Goal: Transaction & Acquisition: Book appointment/travel/reservation

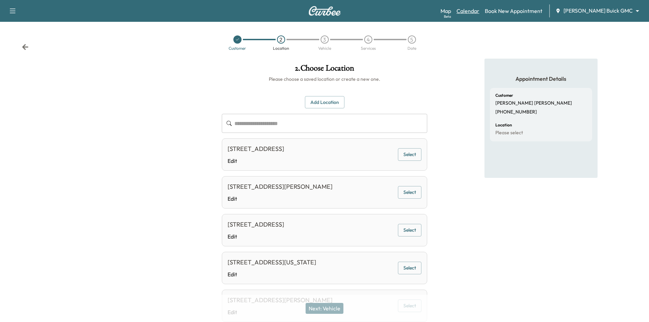
click at [480, 13] on link "Calendar" at bounding box center [468, 11] width 23 height 8
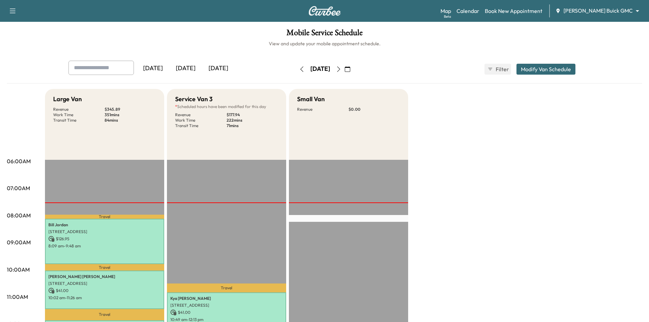
click at [342, 68] on icon "button" at bounding box center [338, 68] width 5 height 5
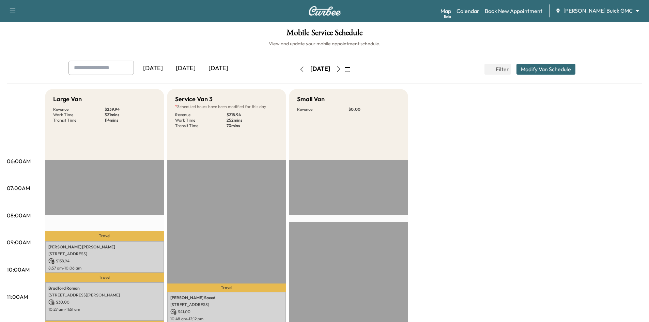
click at [185, 68] on div "[DATE]" at bounding box center [185, 69] width 33 height 16
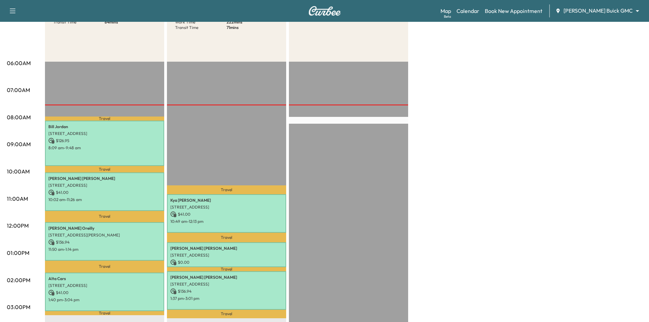
scroll to position [34, 0]
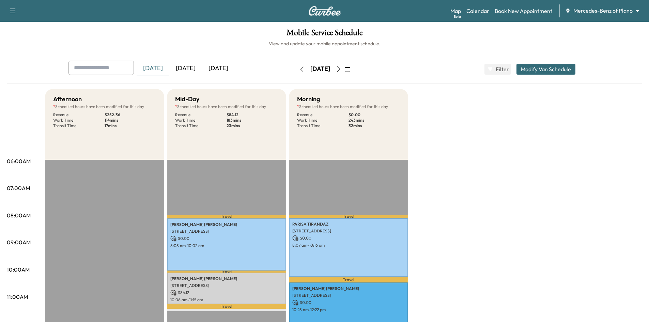
click at [226, 70] on div "[DATE]" at bounding box center [218, 69] width 33 height 16
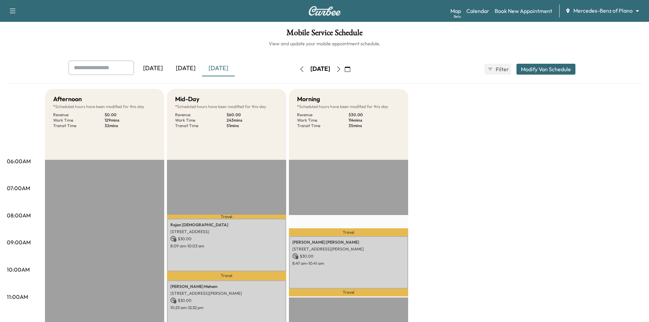
click at [185, 66] on div "[DATE]" at bounding box center [185, 69] width 33 height 16
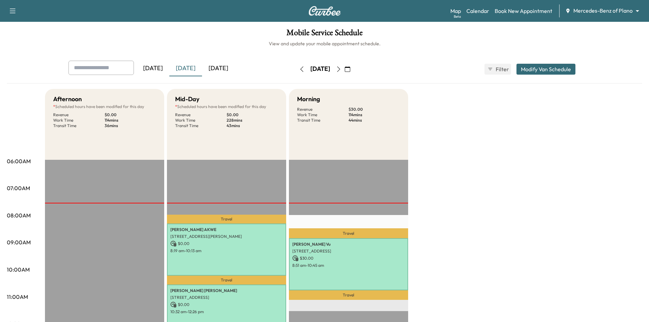
click at [217, 65] on div "[DATE]" at bounding box center [218, 69] width 33 height 16
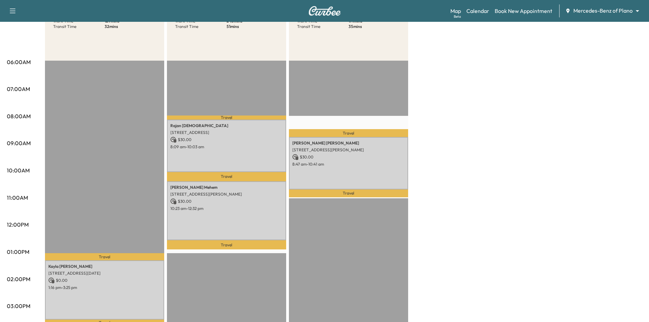
scroll to position [34, 0]
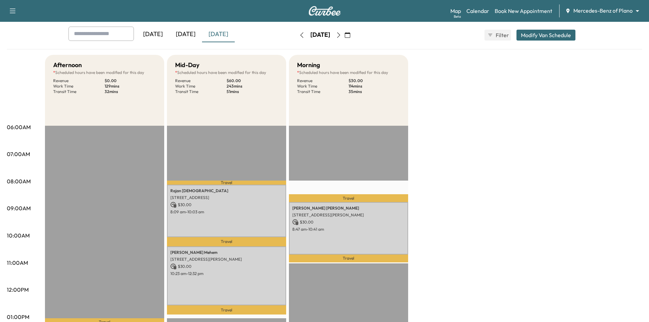
click at [188, 32] on div "[DATE]" at bounding box center [185, 35] width 33 height 16
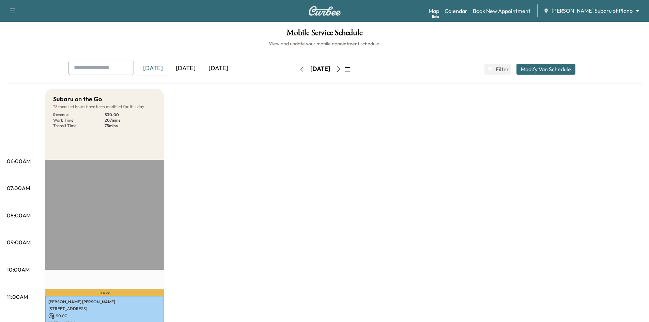
click at [183, 68] on div "[DATE]" at bounding box center [185, 69] width 33 height 16
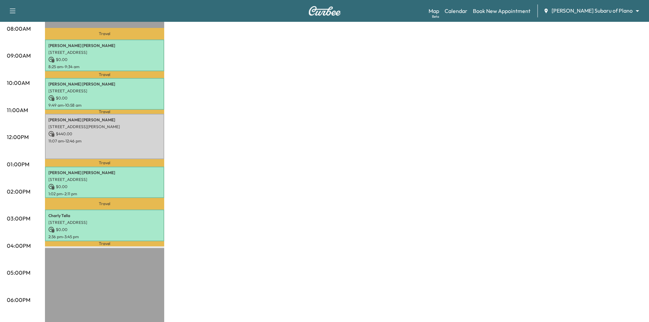
scroll to position [170, 0]
